Goal: Navigation & Orientation: Understand site structure

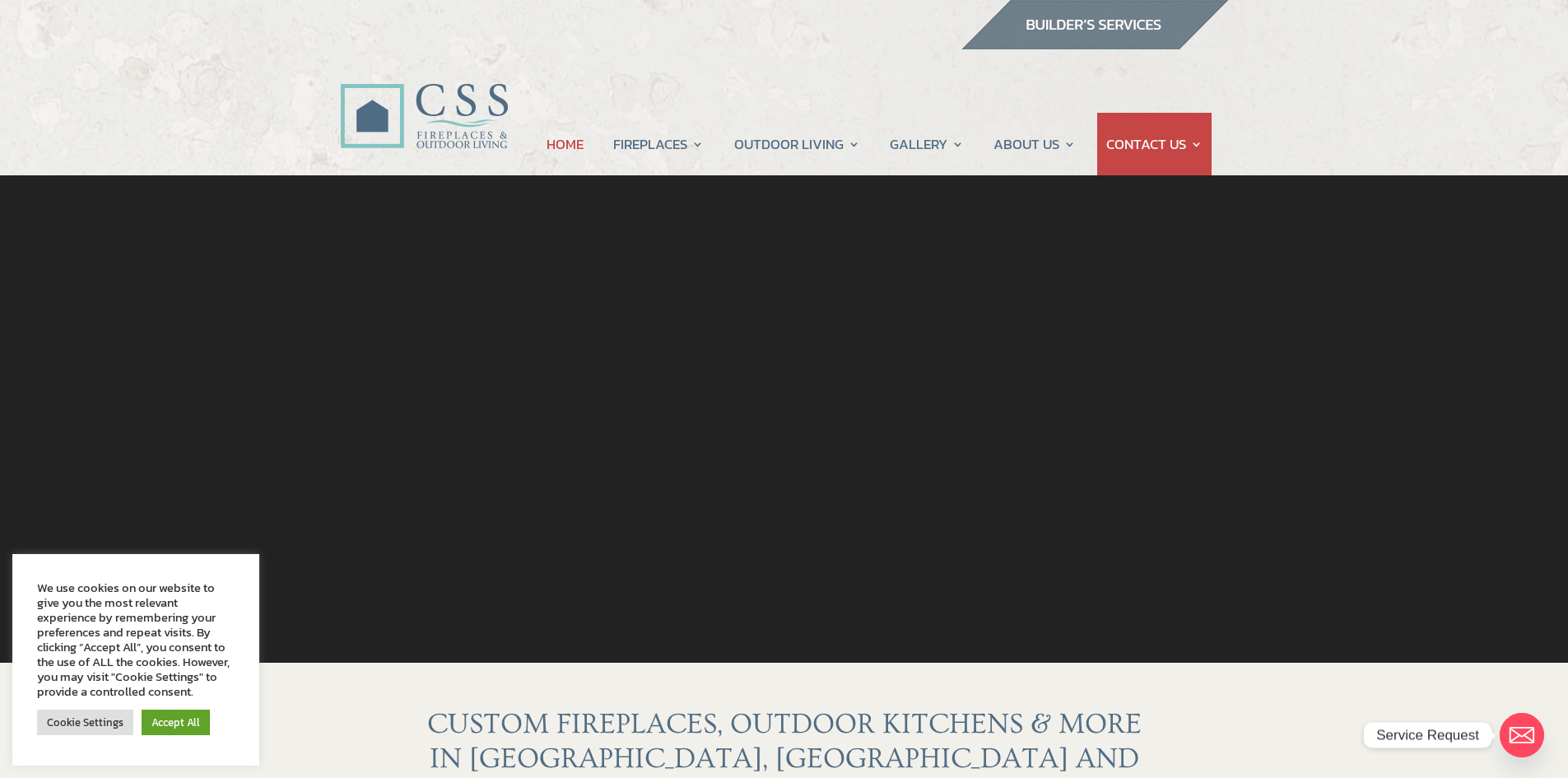
drag, startPoint x: 439, startPoint y: 113, endPoint x: 313, endPoint y: 351, distance: 269.3
click at [313, 351] on div at bounding box center [783, 327] width 1379 height 304
click at [179, 713] on link "Accept All" at bounding box center [175, 723] width 68 height 26
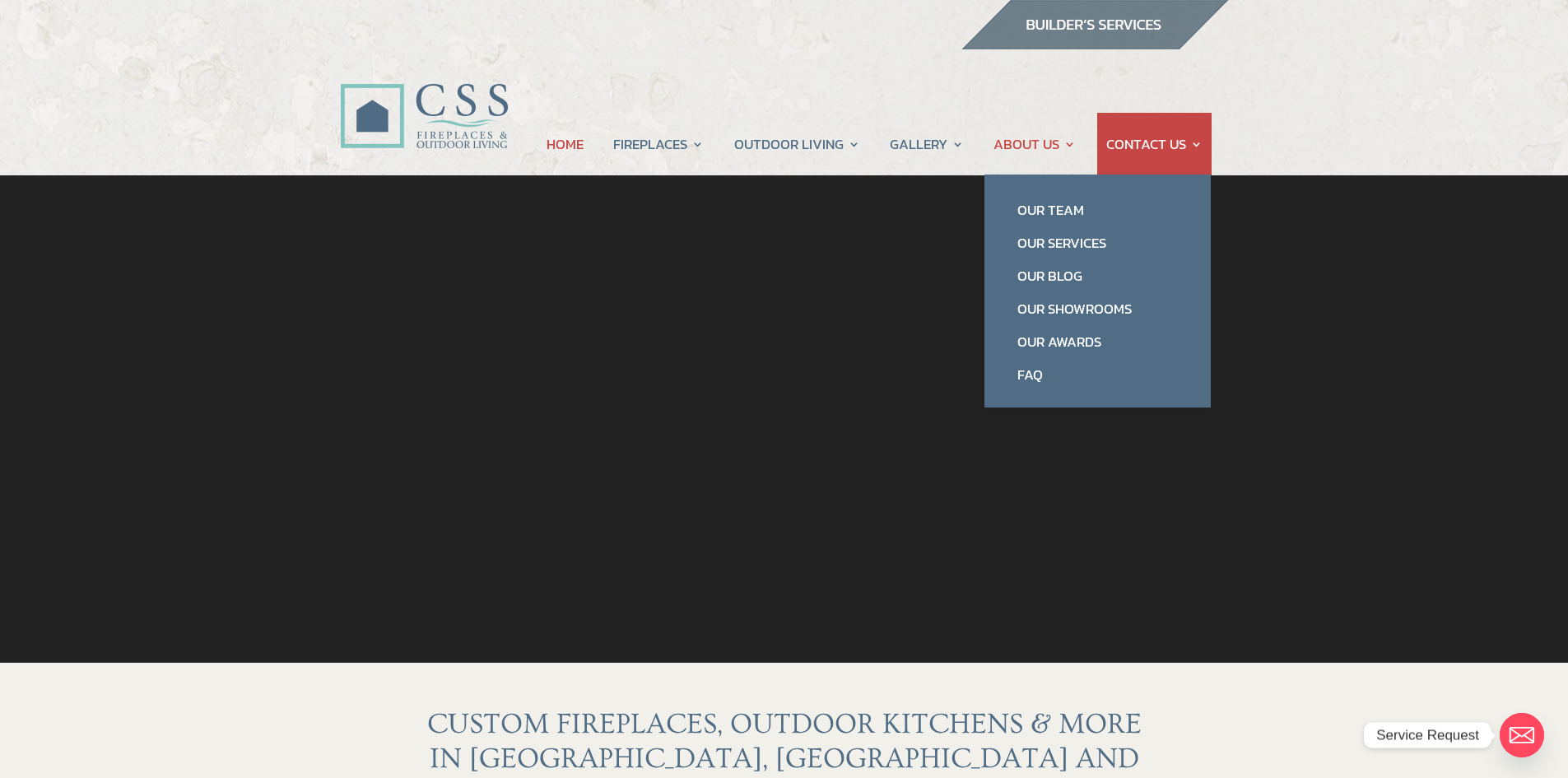
click at [1030, 144] on link "ABOUT US" at bounding box center [1034, 144] width 82 height 63
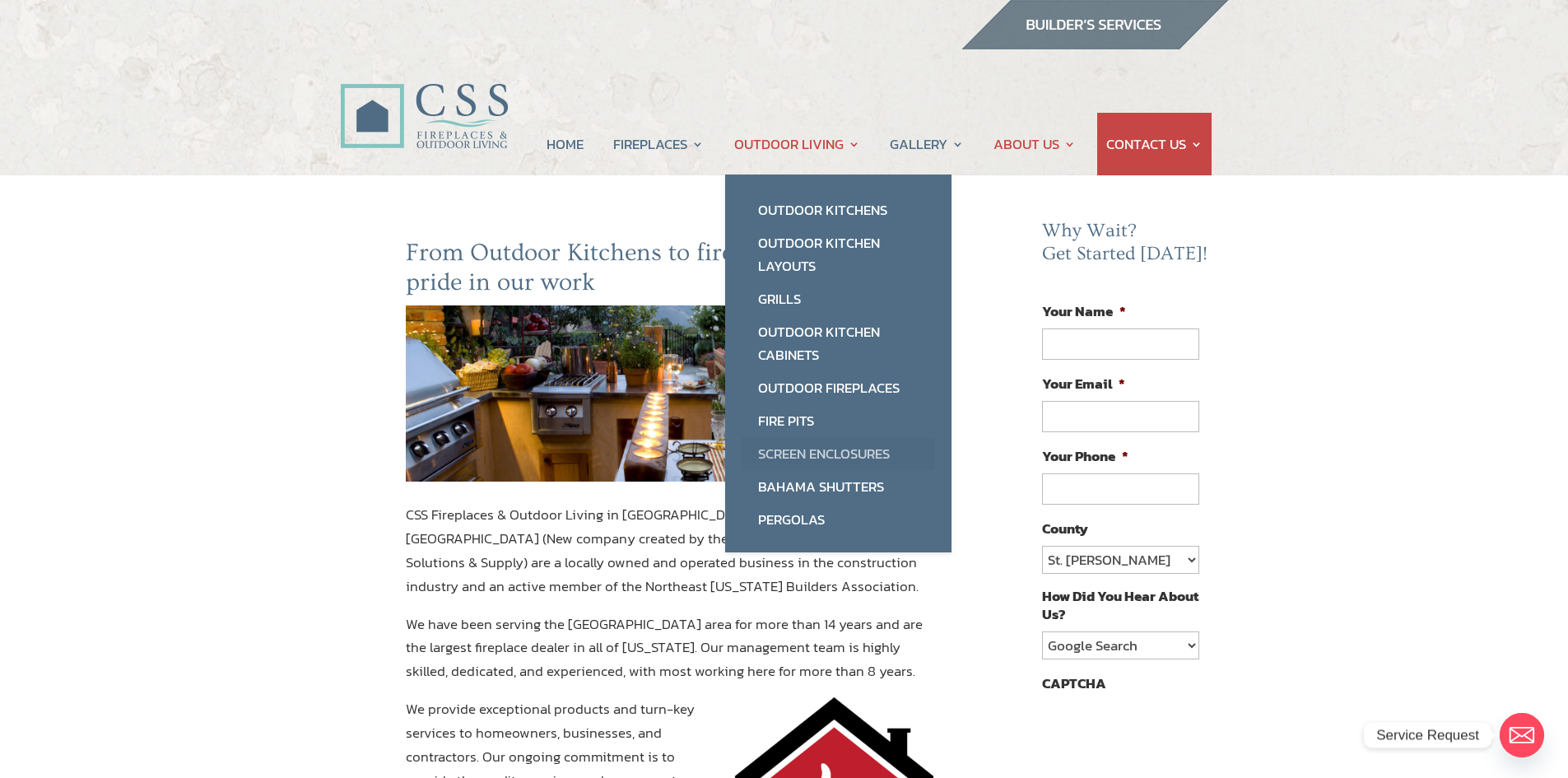
click at [801, 444] on link "Screen Enclosures" at bounding box center [838, 454] width 193 height 33
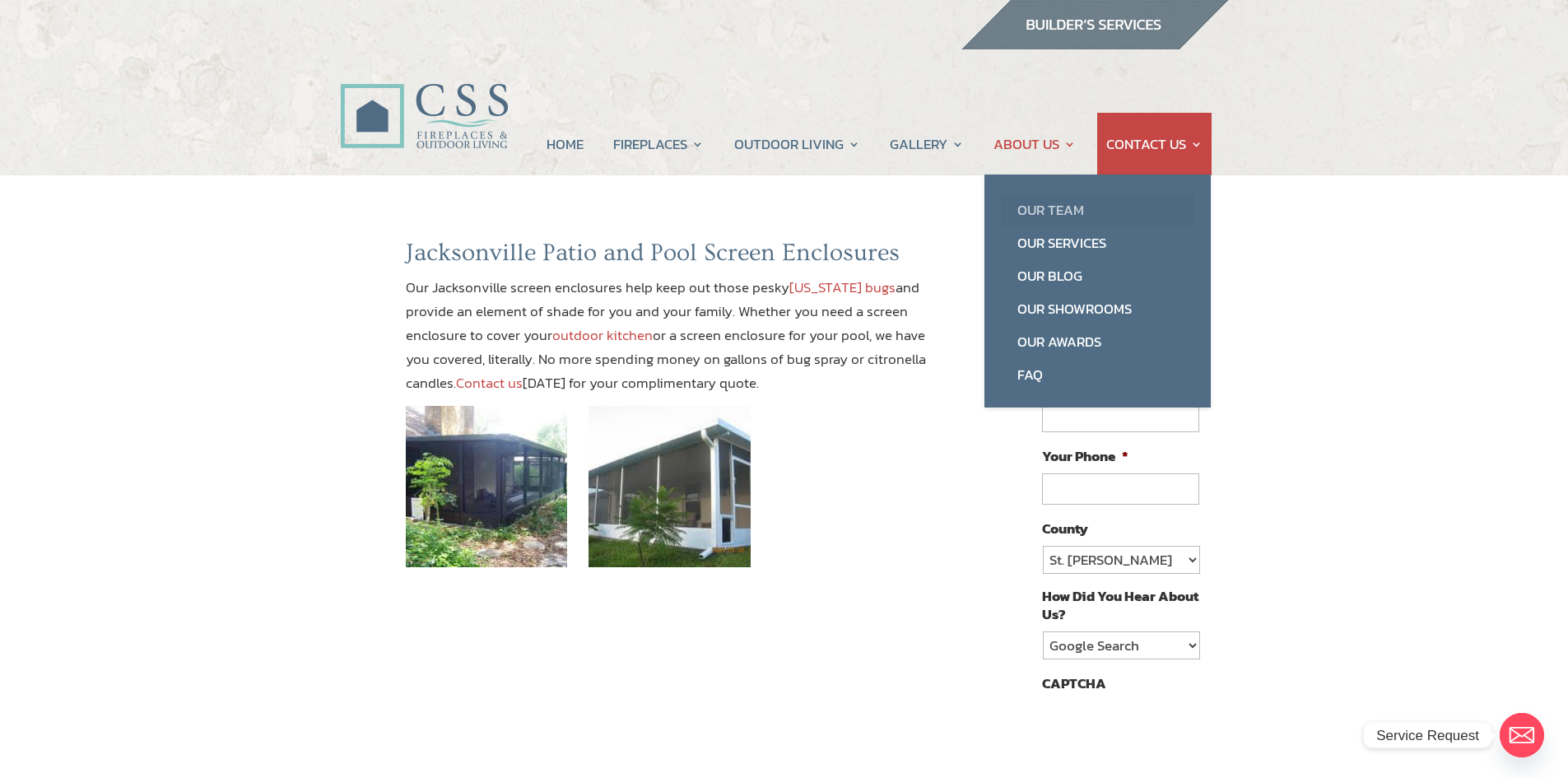
click at [1039, 209] on link "Our Team" at bounding box center [1097, 210] width 193 height 33
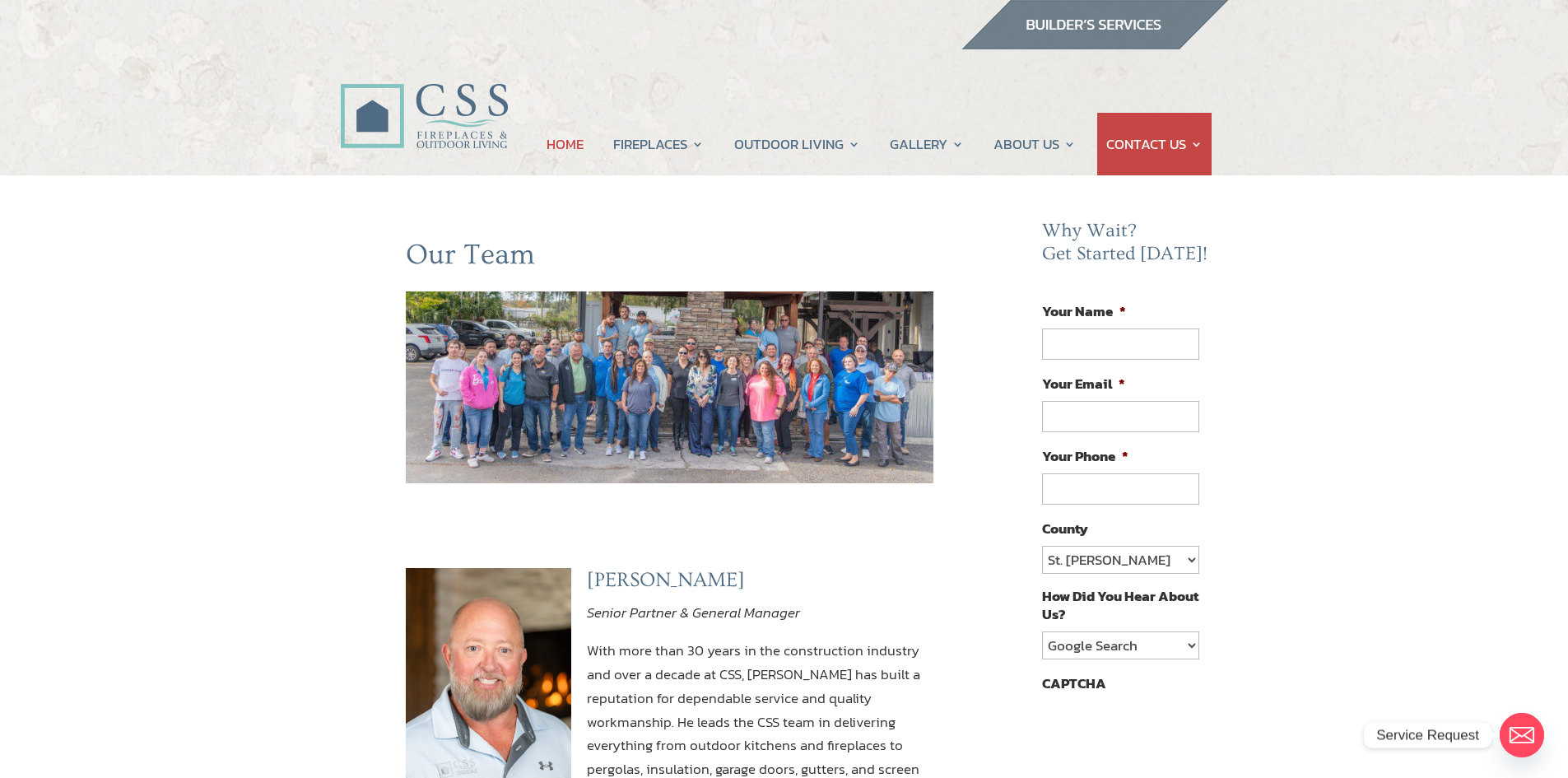
click at [561, 144] on link "HOME" at bounding box center [565, 144] width 37 height 63
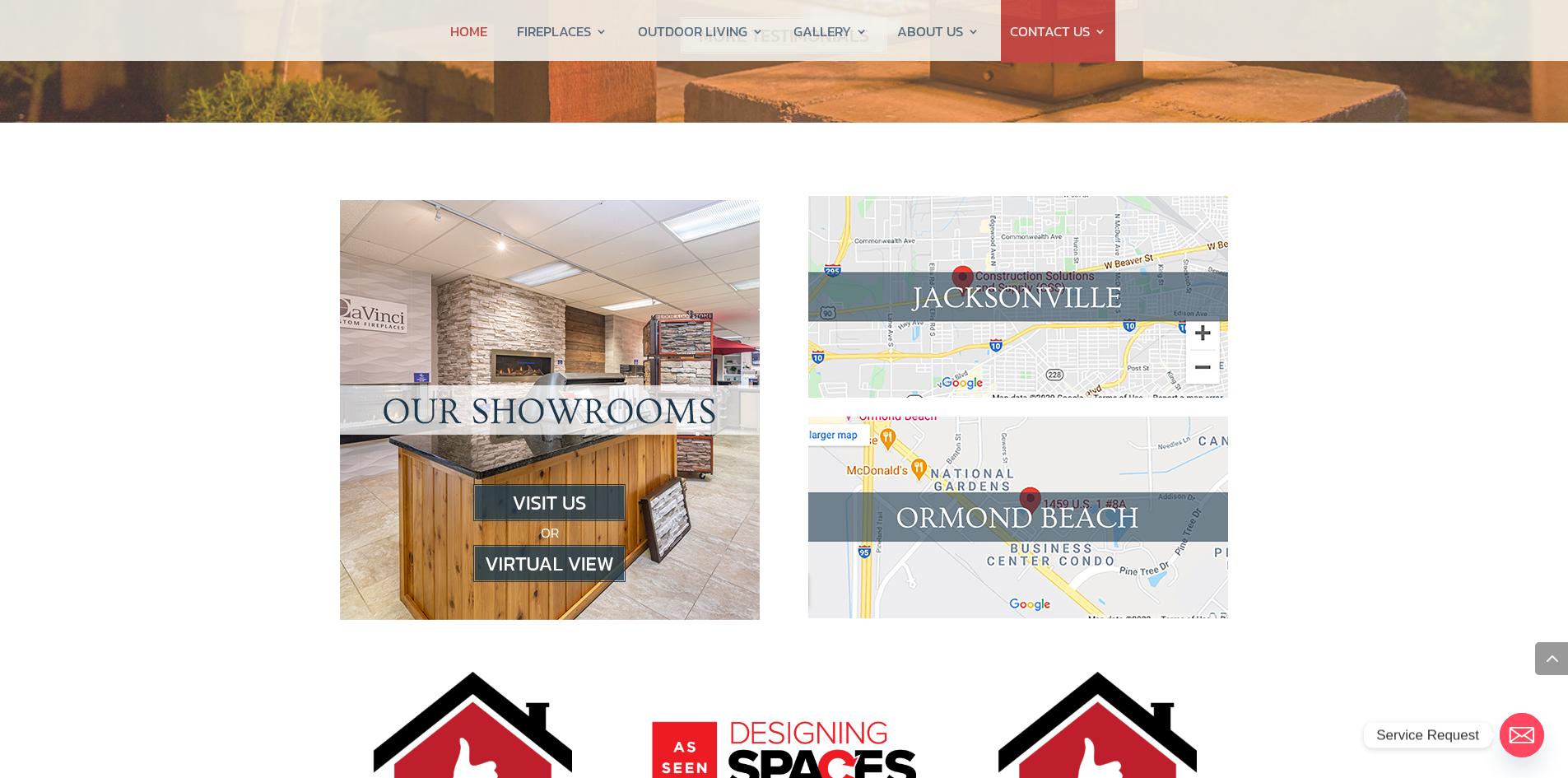
scroll to position [1647, 0]
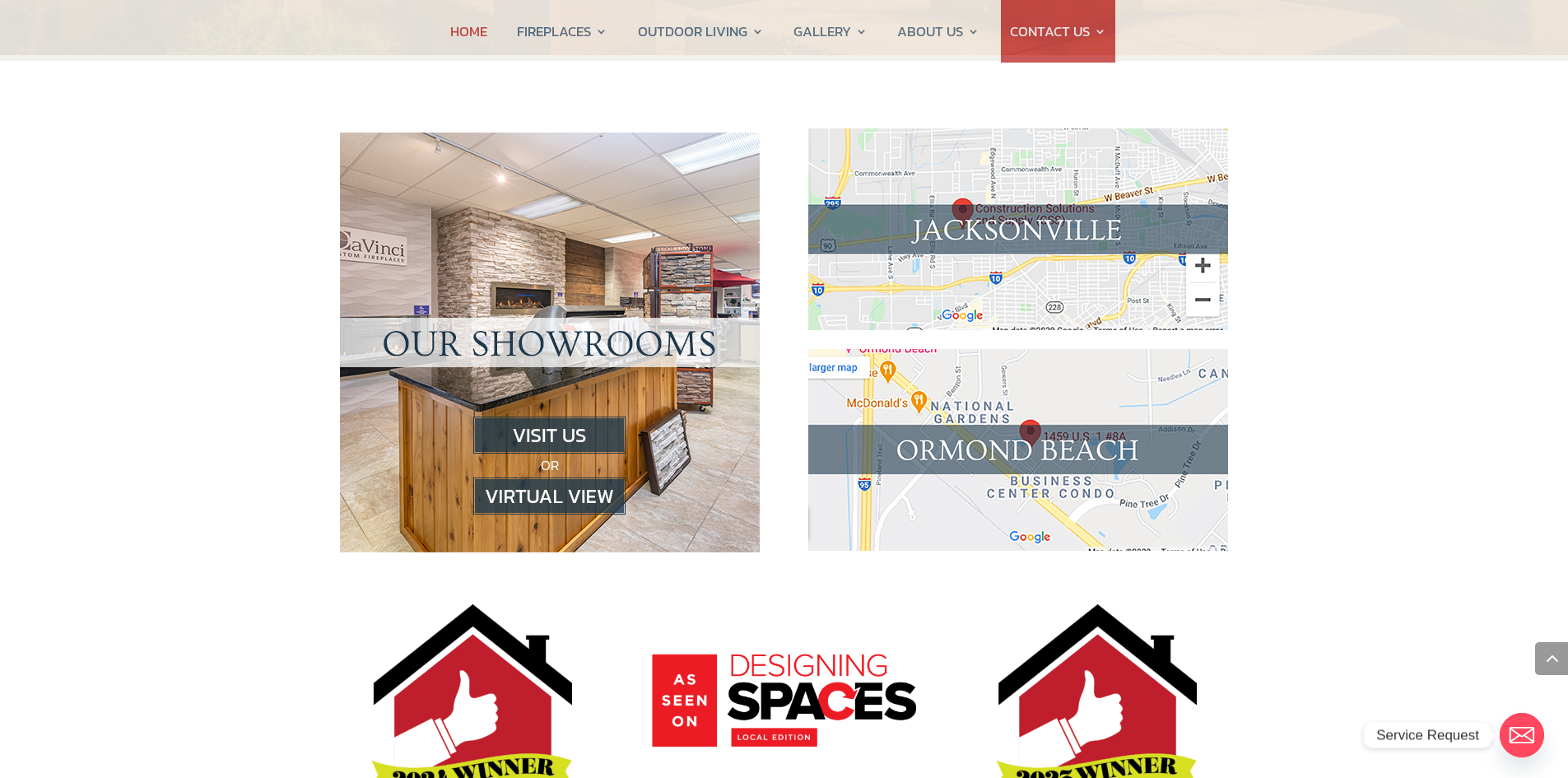
click at [566, 274] on div "OR" at bounding box center [549, 342] width 420 height 442
click at [559, 417] on img at bounding box center [549, 435] width 153 height 37
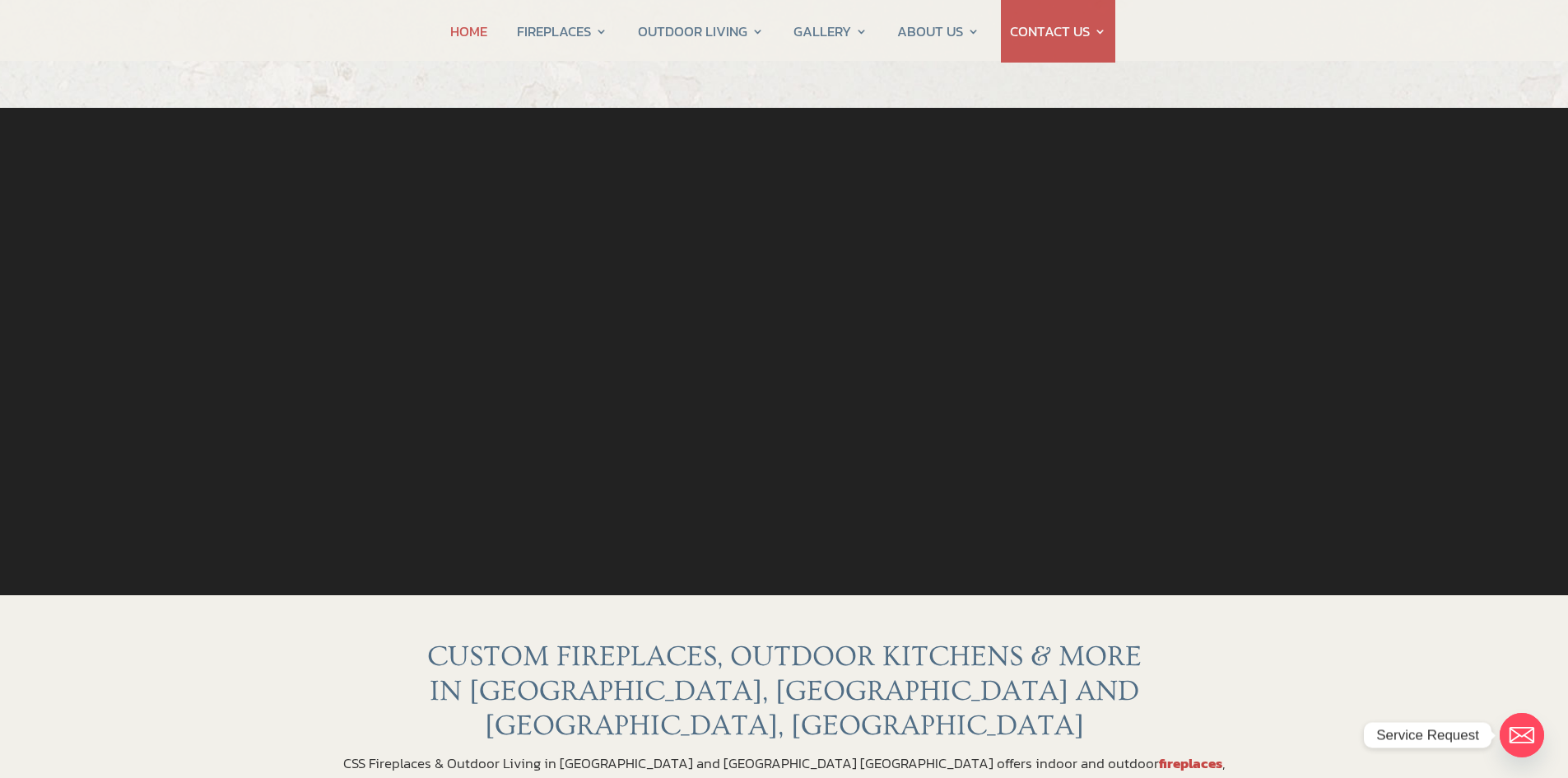
scroll to position [0, 0]
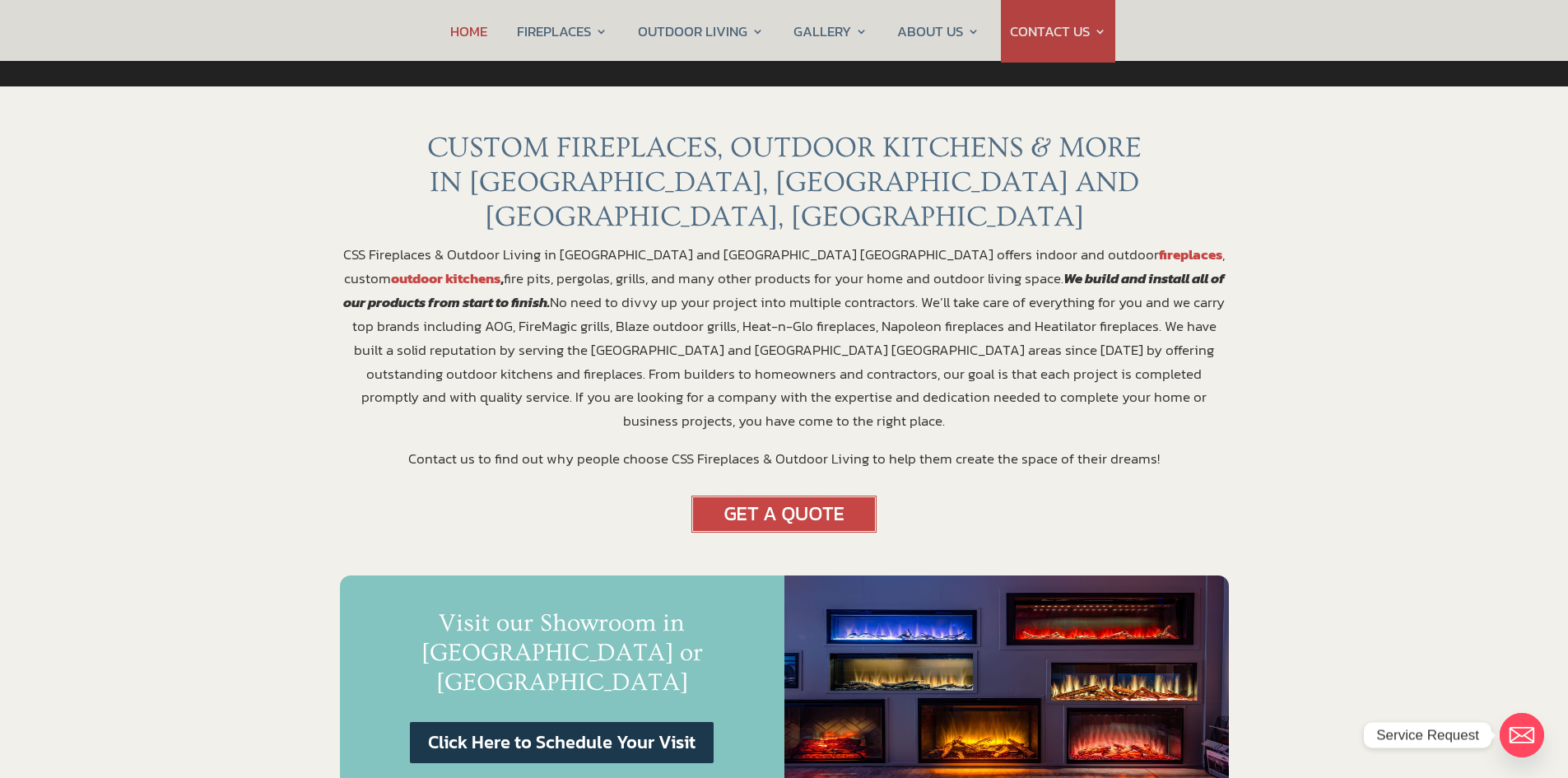
scroll to position [658, 0]
